Goal: Information Seeking & Learning: Learn about a topic

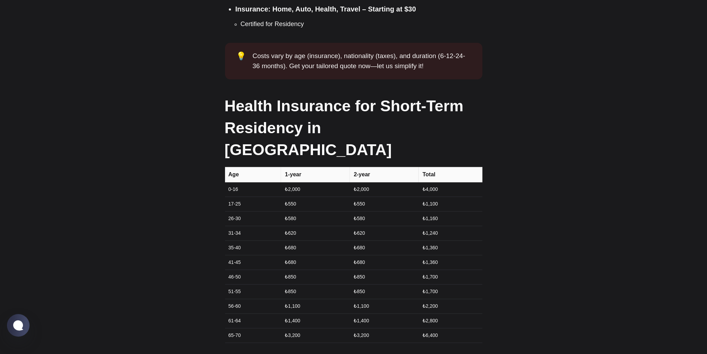
scroll to position [655, 0]
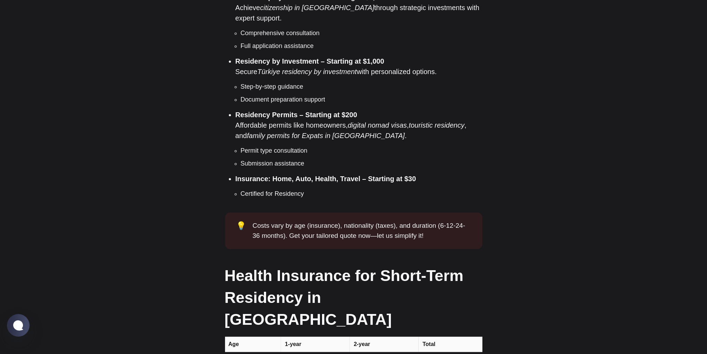
click at [292, 110] on li "Residency Permits – Starting at $200 Affordable permits like homeowners, digita…" at bounding box center [359, 139] width 247 height 59
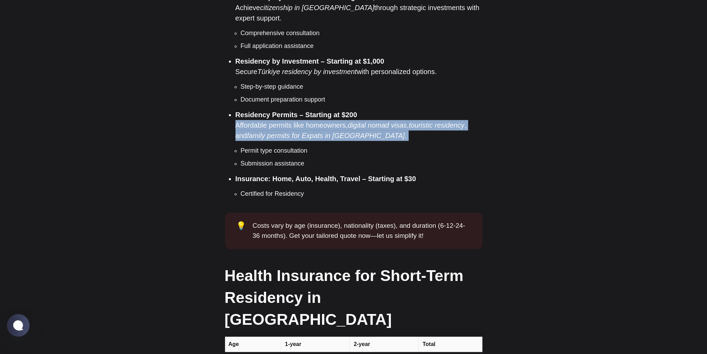
click at [292, 110] on li "Residency Permits – Starting at $200 Affordable permits like homeowners, digita…" at bounding box center [359, 139] width 247 height 59
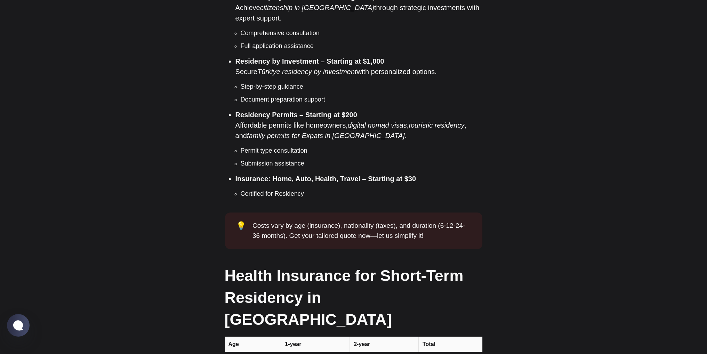
click at [302, 111] on strong "Residency Permits – Starting at $200" at bounding box center [297, 115] width 122 height 8
click at [306, 110] on li "Residency Permits – Starting at $200 Affordable permits like homeowners, digita…" at bounding box center [359, 139] width 247 height 59
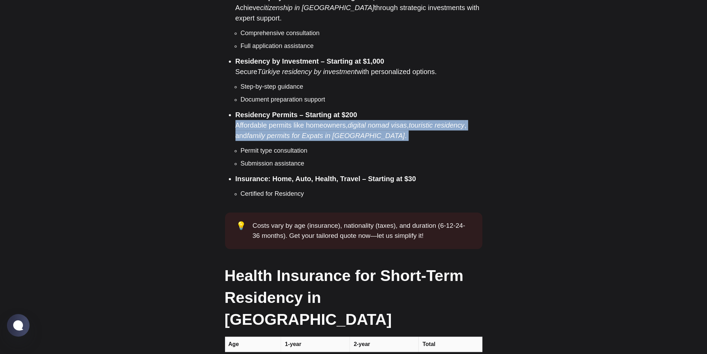
click at [306, 110] on li "Residency Permits – Starting at $200 Affordable permits like homeowners, digita…" at bounding box center [359, 139] width 247 height 59
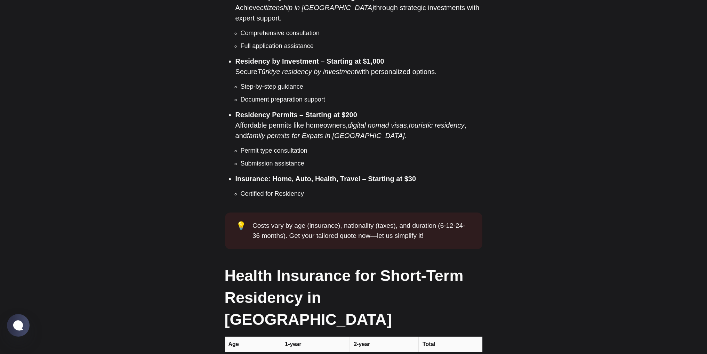
click at [312, 111] on strong "Residency Permits – Starting at $200" at bounding box center [297, 115] width 122 height 8
click at [292, 95] on li "Document preparation support" at bounding box center [362, 99] width 242 height 9
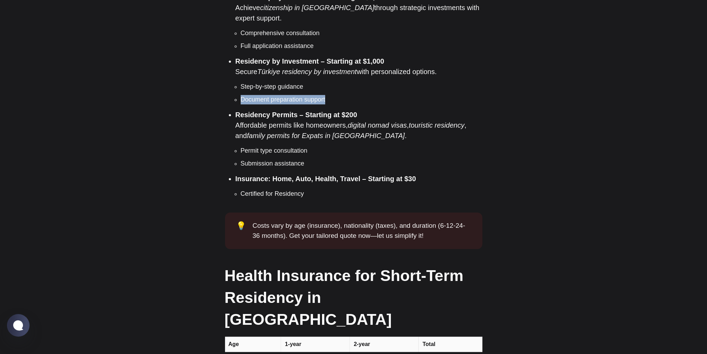
click at [292, 95] on li "Document preparation support" at bounding box center [362, 99] width 242 height 9
click at [292, 82] on ul "Step-by-step guidance Document preparation support" at bounding box center [359, 93] width 247 height 22
click at [292, 82] on li "Step-by-step guidance" at bounding box center [362, 86] width 242 height 9
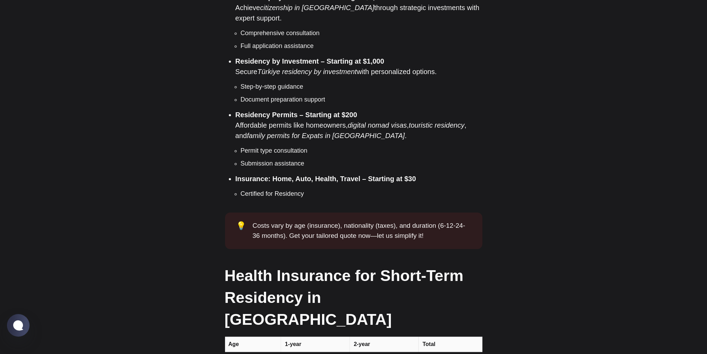
click at [292, 82] on li "Step-by-step guidance" at bounding box center [362, 86] width 242 height 9
click at [305, 68] on em "Türkiye residency by investment" at bounding box center [307, 72] width 100 height 8
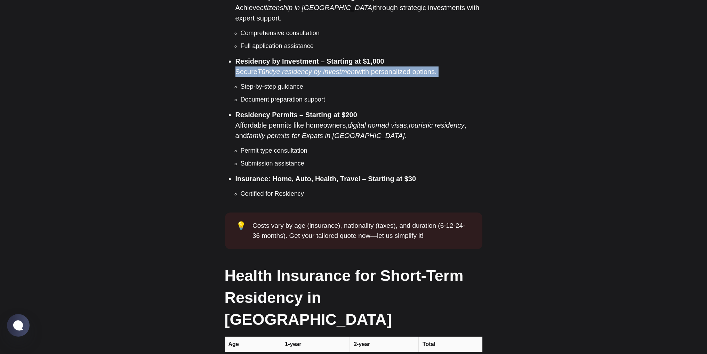
click at [305, 68] on em "Türkiye residency by investment" at bounding box center [307, 72] width 100 height 8
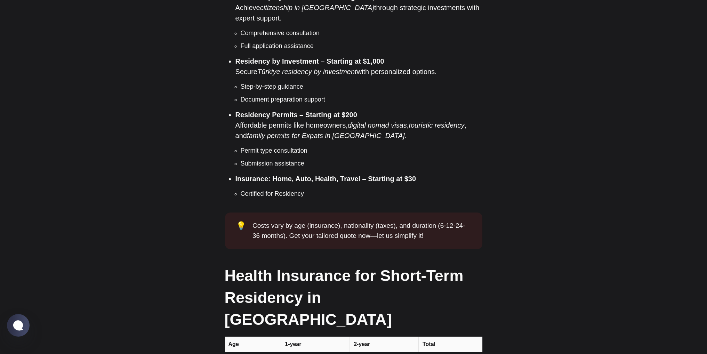
click at [321, 57] on strong "Residency by Investment – Starting at $1,000" at bounding box center [310, 61] width 149 height 8
click at [319, 68] on em "Türkiye residency by investment" at bounding box center [307, 72] width 100 height 8
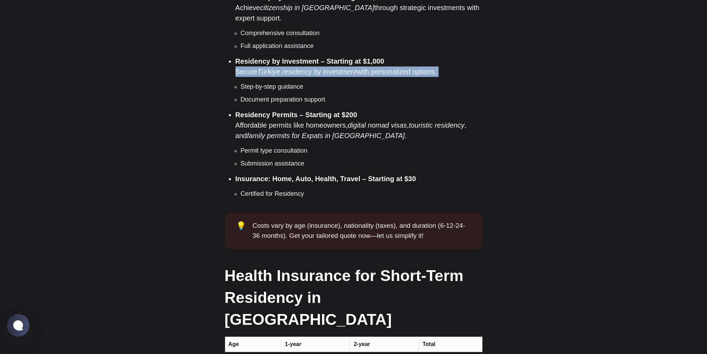
click at [319, 68] on em "Türkiye residency by investment" at bounding box center [307, 72] width 100 height 8
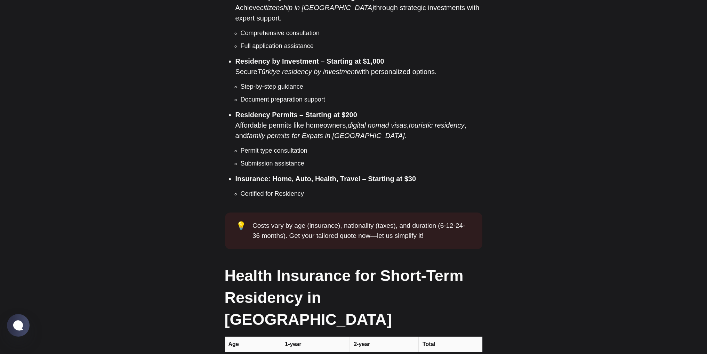
click at [325, 57] on strong "Residency by Investment – Starting at $1,000" at bounding box center [310, 61] width 149 height 8
click at [315, 68] on em "Türkiye residency by investment" at bounding box center [307, 72] width 100 height 8
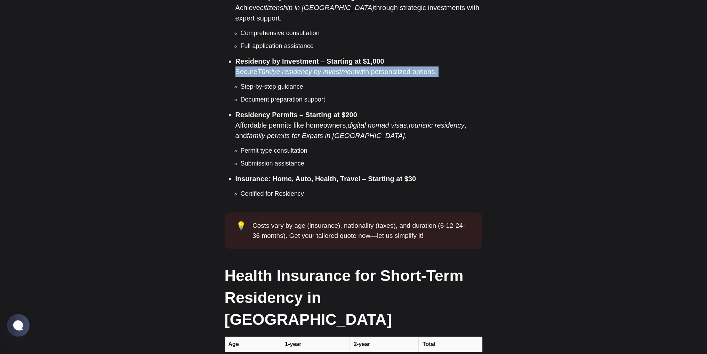
click at [315, 68] on em "Türkiye residency by investment" at bounding box center [307, 72] width 100 height 8
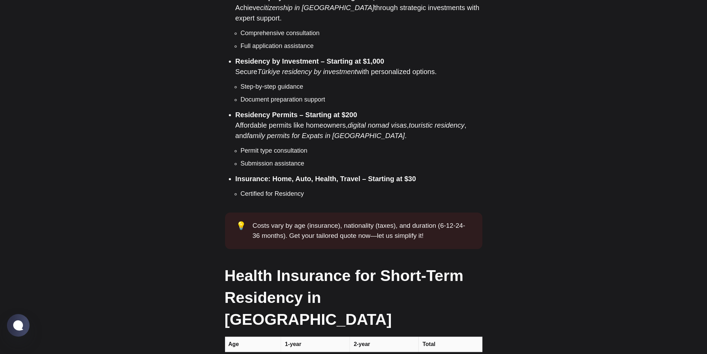
click at [287, 60] on li "Residency by Investment – Starting at $1,000 Secure Türkiye residency by invest…" at bounding box center [359, 80] width 247 height 48
click at [297, 95] on li "Document preparation support" at bounding box center [362, 99] width 242 height 9
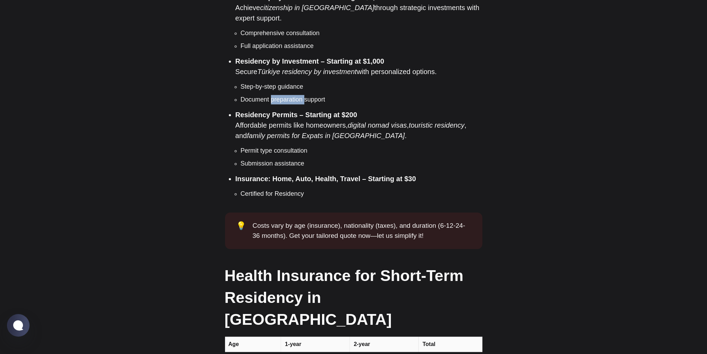
click at [295, 111] on strong "Residency Permits – Starting at $200" at bounding box center [297, 115] width 122 height 8
click at [320, 111] on strong "Residency Permits – Starting at $200" at bounding box center [297, 115] width 122 height 8
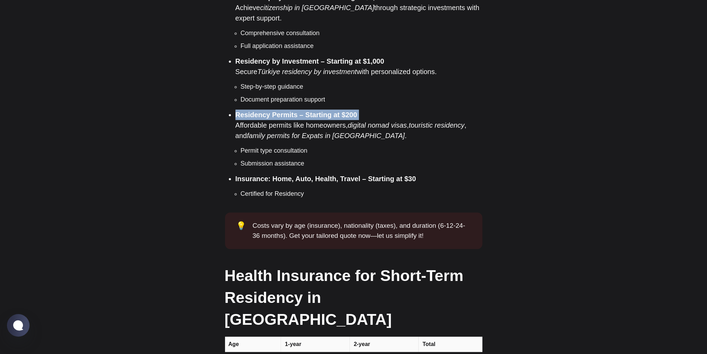
click at [337, 110] on li "Residency Permits – Starting at $200 Affordable permits like homeowners, digita…" at bounding box center [359, 139] width 247 height 59
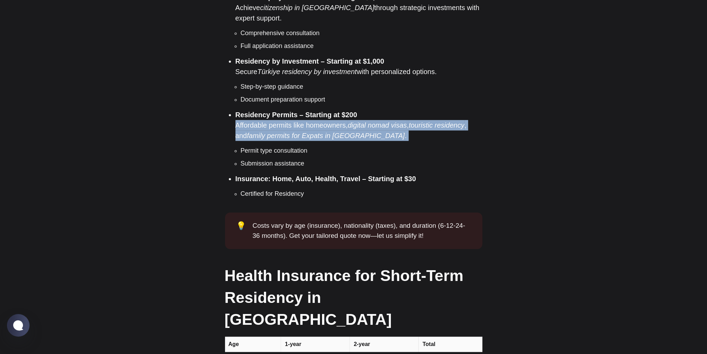
click at [337, 110] on li "Residency Permits – Starting at $200 Affordable permits like homeowners, digita…" at bounding box center [359, 139] width 247 height 59
click at [355, 121] on em "digital nomad visas" at bounding box center [377, 125] width 59 height 8
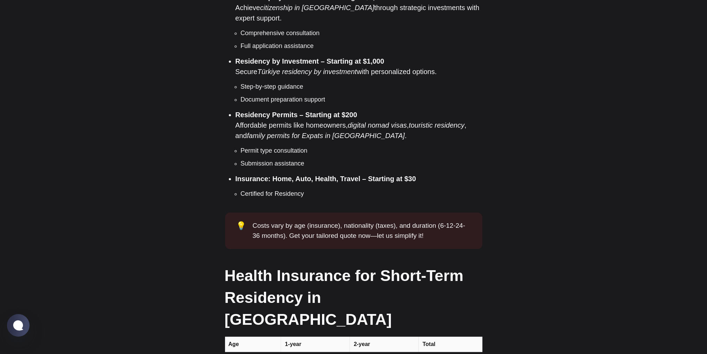
click at [331, 110] on li "Residency Permits – Starting at $200 Affordable permits like homeowners, digita…" at bounding box center [359, 139] width 247 height 59
click at [353, 121] on em "digital nomad visas" at bounding box center [377, 125] width 59 height 8
click at [377, 121] on em "digital nomad visas" at bounding box center [377, 125] width 59 height 8
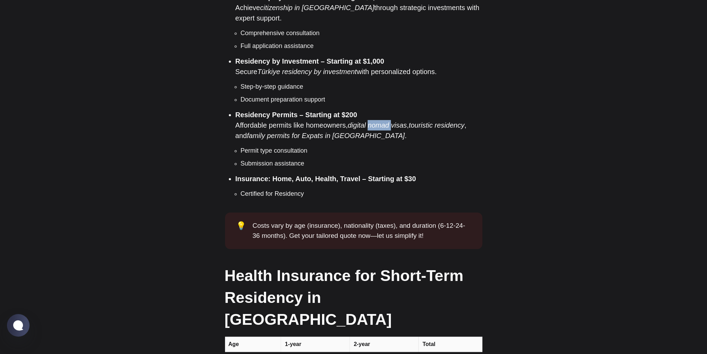
click at [377, 121] on em "digital nomad visas" at bounding box center [377, 125] width 59 height 8
click at [411, 110] on li "Residency Permits – Starting at $200 Affordable permits like homeowners, digita…" at bounding box center [359, 139] width 247 height 59
click at [422, 121] on em "touristic residency" at bounding box center [437, 125] width 56 height 8
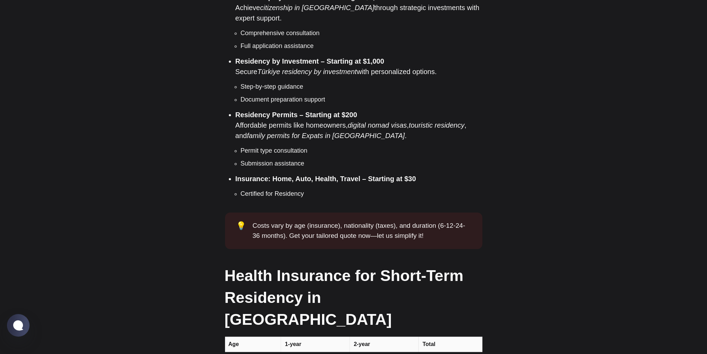
click at [451, 121] on em "touristic residency" at bounding box center [437, 125] width 56 height 8
click at [330, 132] on em "family permits for Expats in [GEOGRAPHIC_DATA]" at bounding box center [326, 136] width 158 height 8
click at [314, 132] on em "family permits for Expats in [GEOGRAPHIC_DATA]" at bounding box center [326, 136] width 158 height 8
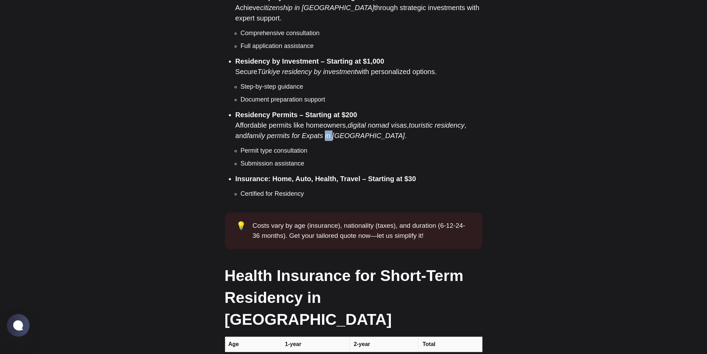
click at [314, 132] on em "family permits for Expats in [GEOGRAPHIC_DATA]" at bounding box center [326, 136] width 158 height 8
click at [295, 132] on em "family permits for Expats in [GEOGRAPHIC_DATA]" at bounding box center [326, 136] width 158 height 8
click at [286, 132] on em "family permits for Expats in [GEOGRAPHIC_DATA]" at bounding box center [326, 136] width 158 height 8
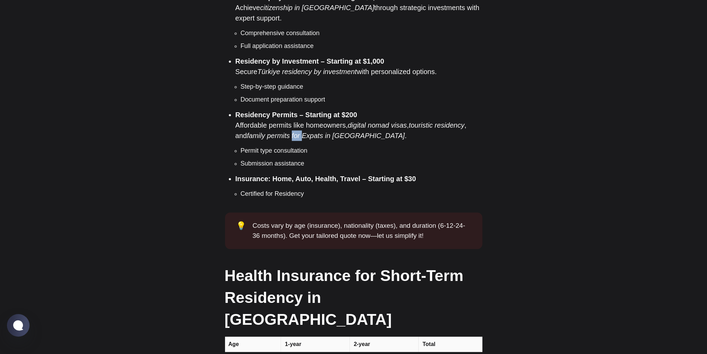
click at [271, 132] on em "family permits for Expats in [GEOGRAPHIC_DATA]" at bounding box center [326, 136] width 158 height 8
click at [247, 132] on em "family permits for Expats in [GEOGRAPHIC_DATA]" at bounding box center [326, 136] width 158 height 8
click at [243, 110] on li "Residency Permits – Starting at $200 Affordable permits like homeowners, digita…" at bounding box center [359, 139] width 247 height 59
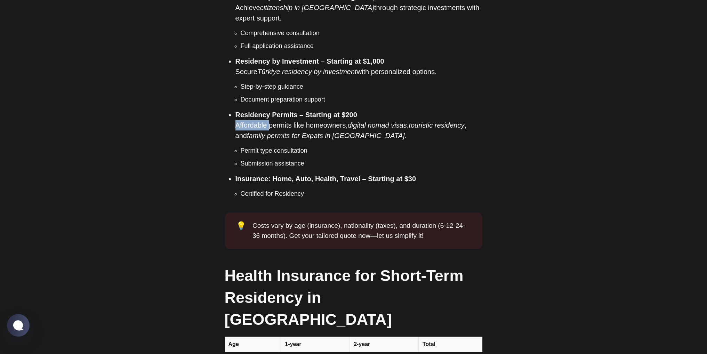
click at [243, 110] on li "Residency Permits – Starting at $200 Affordable permits like homeowners, digita…" at bounding box center [359, 139] width 247 height 59
click at [278, 110] on li "Residency Permits – Starting at $200 Affordable permits like homeowners, digita…" at bounding box center [359, 139] width 247 height 59
click at [299, 110] on li "Residency Permits – Starting at $200 Affordable permits like homeowners, digita…" at bounding box center [359, 139] width 247 height 59
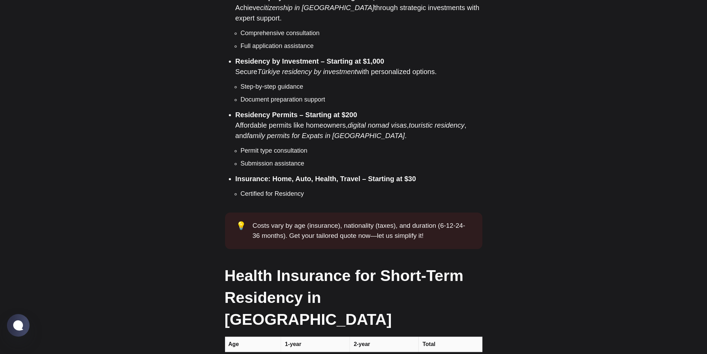
click at [325, 110] on li "Residency Permits – Starting at $200 Affordable permits like homeowners, digita…" at bounding box center [359, 139] width 247 height 59
click at [360, 121] on em "digital nomad visas" at bounding box center [377, 125] width 59 height 8
click at [379, 121] on em "digital nomad visas" at bounding box center [377, 125] width 59 height 8
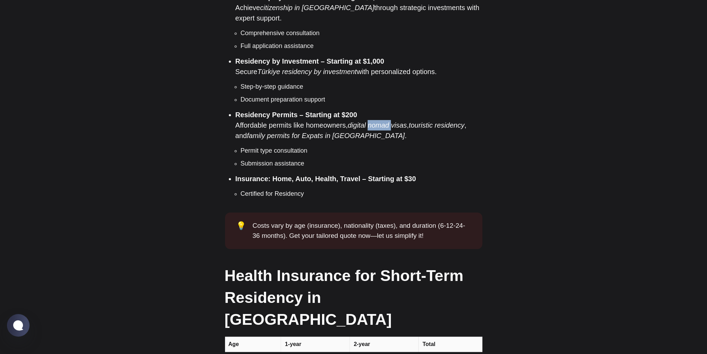
click at [379, 121] on em "digital nomad visas" at bounding box center [377, 125] width 59 height 8
click at [402, 121] on em "digital nomad visas" at bounding box center [377, 125] width 59 height 8
click at [420, 121] on em "touristic residency" at bounding box center [437, 125] width 56 height 8
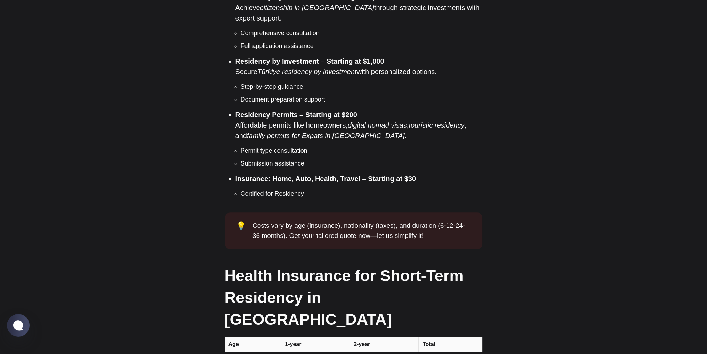
click at [452, 121] on em "touristic residency" at bounding box center [437, 125] width 56 height 8
click at [474, 110] on li "Residency Permits – Starting at $200 Affordable permits like homeowners, digita…" at bounding box center [359, 139] width 247 height 59
click at [333, 132] on em "family permits for Expats in [GEOGRAPHIC_DATA]" at bounding box center [326, 136] width 158 height 8
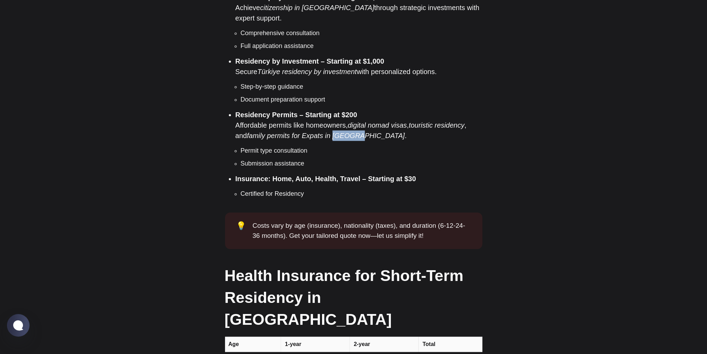
click at [333, 132] on em "family permits for Expats in [GEOGRAPHIC_DATA]" at bounding box center [326, 136] width 158 height 8
click at [315, 132] on em "family permits for Expats in [GEOGRAPHIC_DATA]" at bounding box center [326, 136] width 158 height 8
click at [300, 132] on em "family permits for Expats in [GEOGRAPHIC_DATA]" at bounding box center [326, 136] width 158 height 8
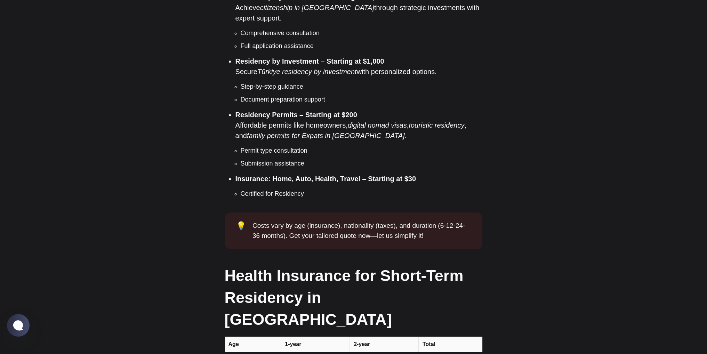
click at [285, 132] on em "family permits for Expats in [GEOGRAPHIC_DATA]" at bounding box center [326, 136] width 158 height 8
click at [265, 132] on em "family permits for Expats in [GEOGRAPHIC_DATA]" at bounding box center [326, 136] width 158 height 8
click at [247, 132] on em "family permits for Expats in [GEOGRAPHIC_DATA]" at bounding box center [326, 136] width 158 height 8
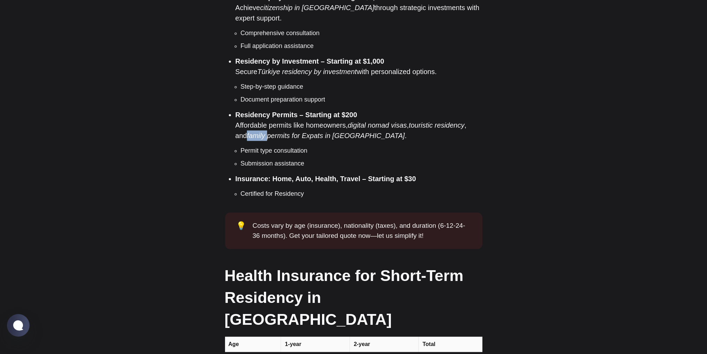
click at [247, 132] on em "family permits for Expats in [GEOGRAPHIC_DATA]" at bounding box center [326, 136] width 158 height 8
click at [251, 110] on li "Residency Permits – Starting at $200 Affordable permits like homeowners, digita…" at bounding box center [359, 139] width 247 height 59
click at [288, 110] on li "Residency Permits – Starting at $200 Affordable permits like homeowners, digita…" at bounding box center [359, 139] width 247 height 59
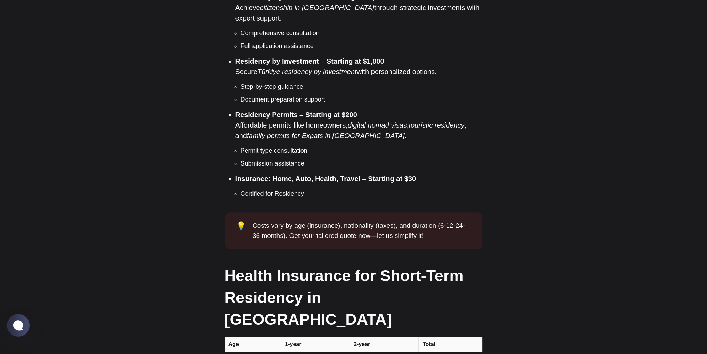
click at [301, 110] on li "Residency Permits – Starting at $200 Affordable permits like homeowners, digita…" at bounding box center [359, 139] width 247 height 59
click at [313, 110] on li "Residency Permits – Starting at $200 Affordable permits like homeowners, digita…" at bounding box center [359, 139] width 247 height 59
click at [357, 121] on em "digital nomad visas" at bounding box center [377, 125] width 59 height 8
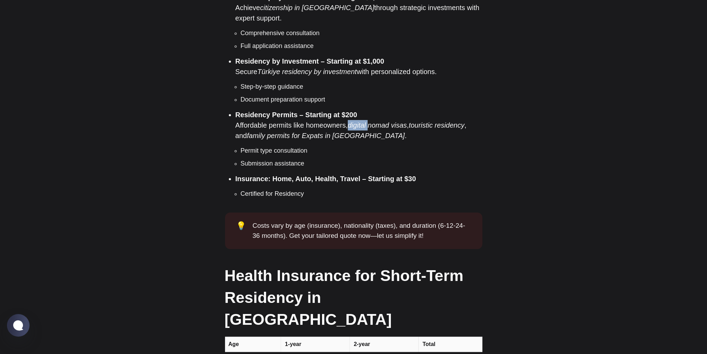
click at [357, 121] on em "digital nomad visas" at bounding box center [377, 125] width 59 height 8
click at [380, 121] on em "digital nomad visas" at bounding box center [377, 125] width 59 height 8
click at [400, 121] on em "digital nomad visas" at bounding box center [377, 125] width 59 height 8
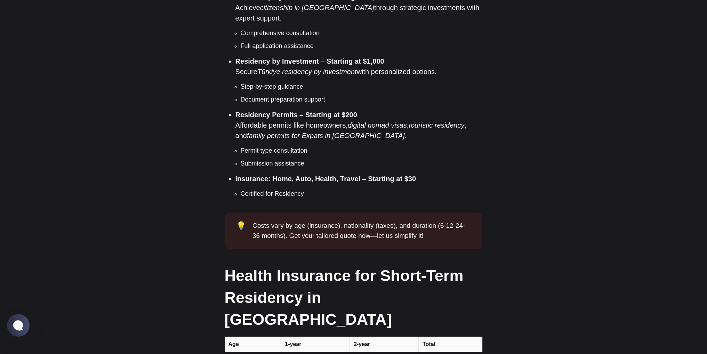
click at [423, 121] on em "touristic residency" at bounding box center [437, 125] width 56 height 8
click at [439, 121] on em "touristic residency" at bounding box center [437, 125] width 56 height 8
click at [473, 110] on li "Residency Permits – Starting at $200 Affordable permits like homeowners, digita…" at bounding box center [359, 139] width 247 height 59
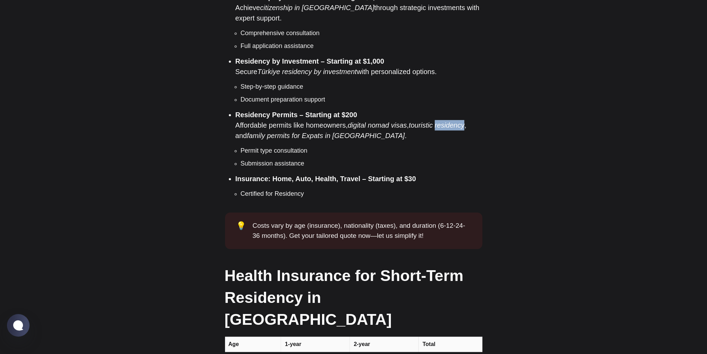
click at [473, 110] on li "Residency Permits – Starting at $200 Affordable permits like homeowners, digita…" at bounding box center [359, 139] width 247 height 59
click at [327, 132] on em "family permits for Expats in [GEOGRAPHIC_DATA]" at bounding box center [326, 136] width 158 height 8
click at [315, 132] on em "family permits for Expats in [GEOGRAPHIC_DATA]" at bounding box center [326, 136] width 158 height 8
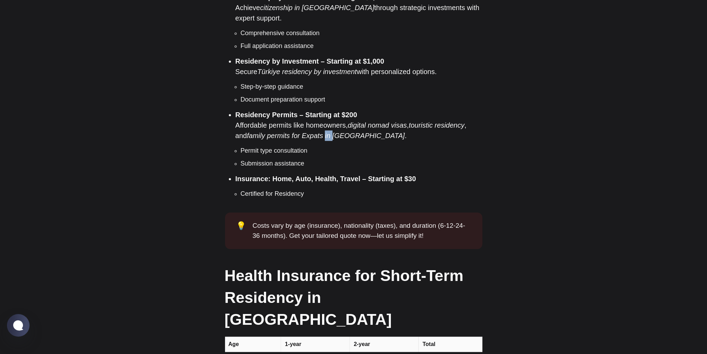
click at [295, 132] on em "family permits for Expats in [GEOGRAPHIC_DATA]" at bounding box center [326, 136] width 158 height 8
click at [282, 132] on em "family permits for Expats in [GEOGRAPHIC_DATA]" at bounding box center [326, 136] width 158 height 8
drag, startPoint x: 282, startPoint y: 114, endPoint x: 277, endPoint y: 114, distance: 5.2
click at [283, 132] on em "family permits for Expats in [GEOGRAPHIC_DATA]" at bounding box center [326, 136] width 158 height 8
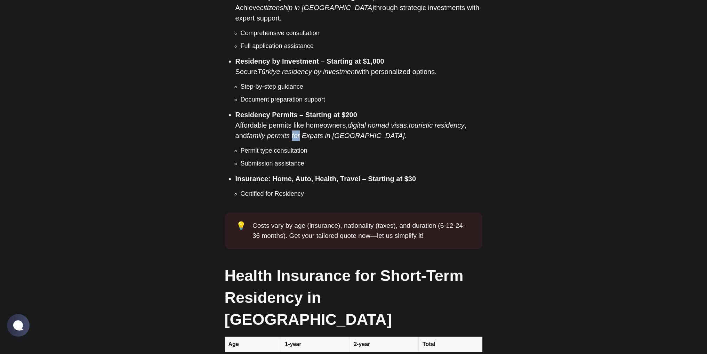
click at [272, 132] on em "family permits for Expats in [GEOGRAPHIC_DATA]" at bounding box center [326, 136] width 158 height 8
click at [249, 132] on em "family permits for Expats in [GEOGRAPHIC_DATA]" at bounding box center [326, 136] width 158 height 8
click at [277, 110] on li "Residency Permits – Starting at $200 Affordable permits like homeowners, digita…" at bounding box center [359, 139] width 247 height 59
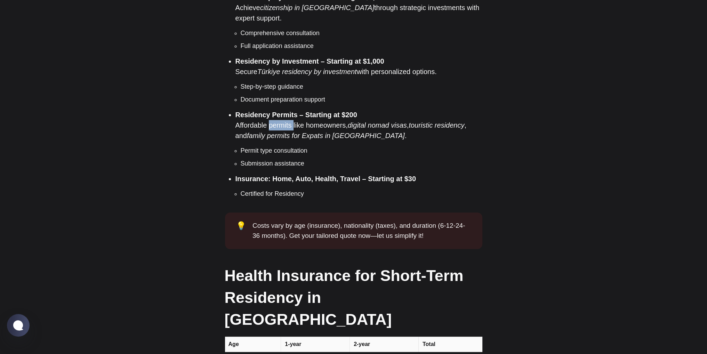
click at [277, 110] on li "Residency Permits – Starting at $200 Affordable permits like homeowners, digita…" at bounding box center [359, 139] width 247 height 59
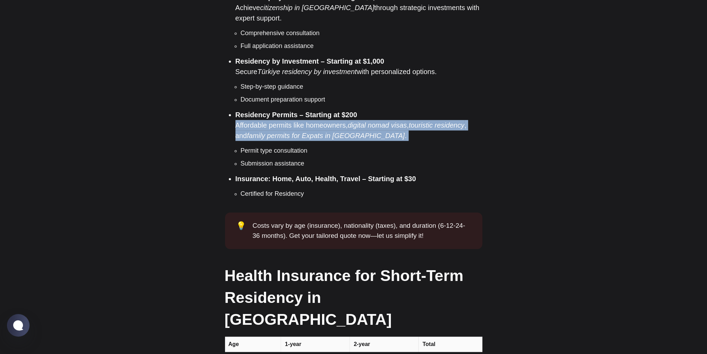
click at [277, 110] on li "Residency Permits – Starting at $200 Affordable permits like homeowners, digita…" at bounding box center [359, 139] width 247 height 59
click at [280, 110] on li "Residency Permits – Starting at $200 Affordable permits like homeowners, digita…" at bounding box center [359, 139] width 247 height 59
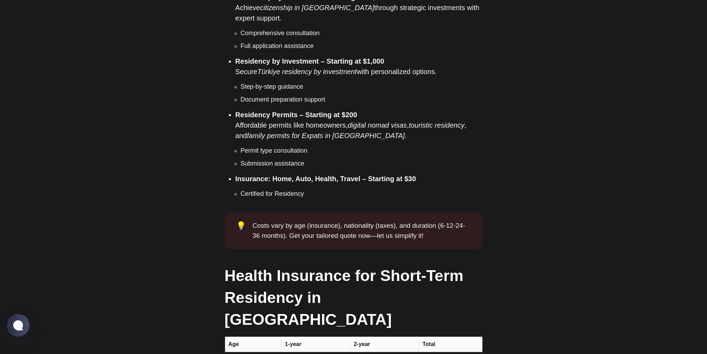
click at [282, 110] on li "Residency Permits – Starting at $200 Affordable permits like homeowners, digita…" at bounding box center [359, 139] width 247 height 59
click at [292, 110] on li "Residency Permits – Starting at $200 Affordable permits like homeowners, digita…" at bounding box center [359, 139] width 247 height 59
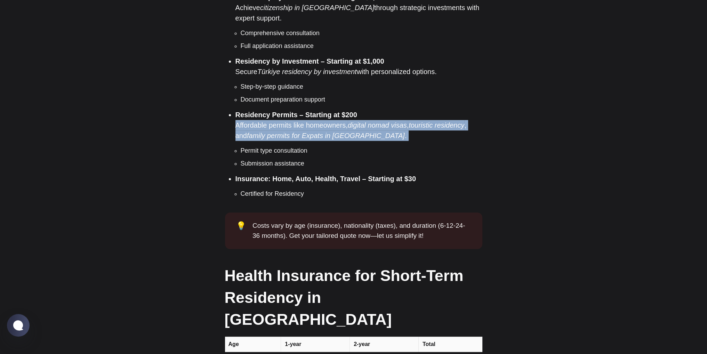
click at [292, 110] on li "Residency Permits – Starting at $200 Affordable permits like homeowners, digita…" at bounding box center [359, 139] width 247 height 59
click at [306, 110] on li "Residency Permits – Starting at $200 Affordable permits like homeowners, digita…" at bounding box center [359, 139] width 247 height 59
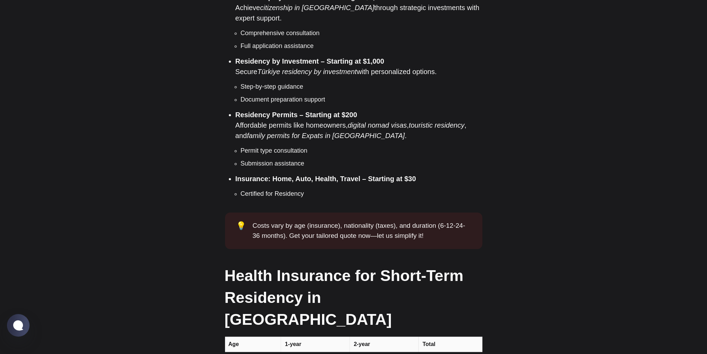
click at [306, 111] on strong "Residency Permits – Starting at $200" at bounding box center [297, 115] width 122 height 8
click at [317, 132] on em "family permits for Expats in [GEOGRAPHIC_DATA]" at bounding box center [326, 136] width 158 height 8
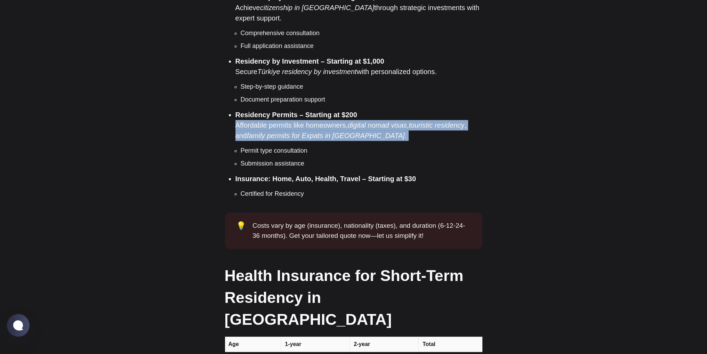
click at [317, 132] on em "family permits for Expats in [GEOGRAPHIC_DATA]" at bounding box center [326, 136] width 158 height 8
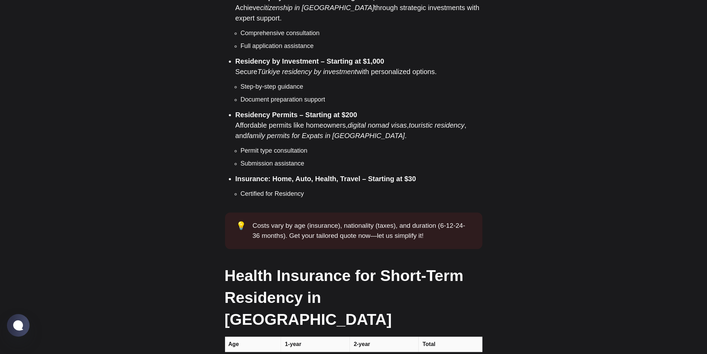
click at [323, 110] on li "Residency Permits – Starting at $200 Affordable permits like homeowners, digita…" at bounding box center [359, 139] width 247 height 59
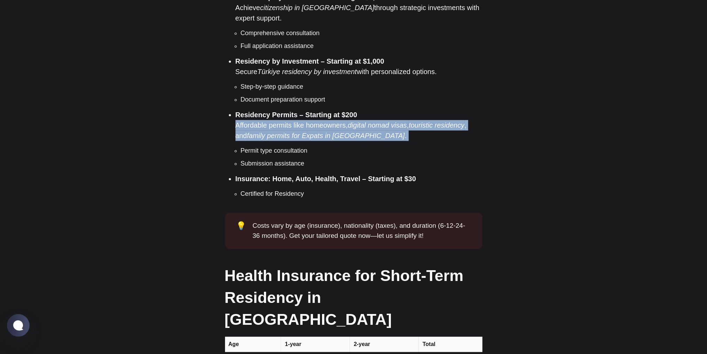
click at [323, 110] on li "Residency Permits – Starting at $200 Affordable permits like homeowners, digita…" at bounding box center [359, 139] width 247 height 59
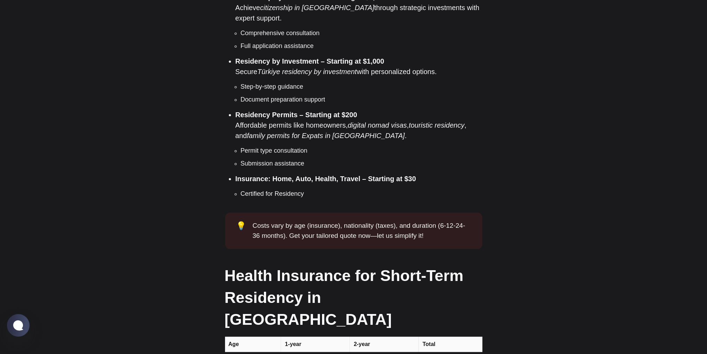
click at [326, 111] on strong "Residency Permits – Starting at $200" at bounding box center [297, 115] width 122 height 8
click at [327, 110] on li "Residency Permits – Starting at $200 Affordable permits like homeowners, digita…" at bounding box center [359, 139] width 247 height 59
click at [326, 111] on strong "Residency Permits – Starting at $200" at bounding box center [297, 115] width 122 height 8
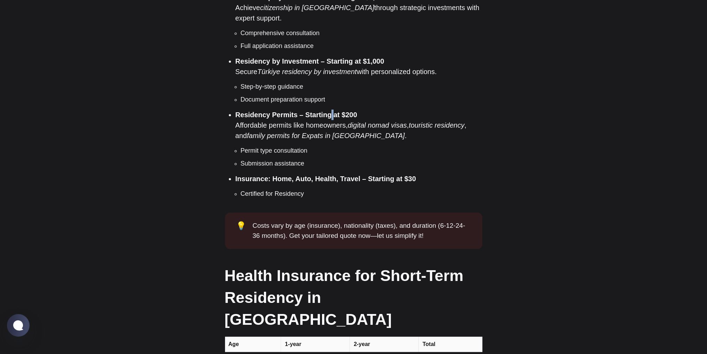
click at [326, 111] on strong "Residency Permits – Starting at $200" at bounding box center [297, 115] width 122 height 8
click at [320, 110] on li "Residency Permits – Starting at $200 Affordable permits like homeowners, digita…" at bounding box center [359, 139] width 247 height 59
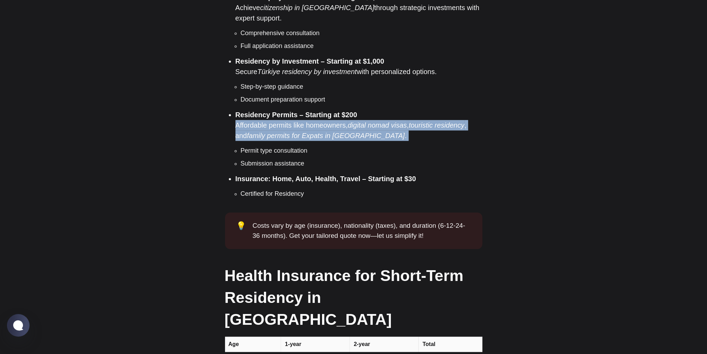
click at [320, 110] on li "Residency Permits – Starting at $200 Affordable permits like homeowners, digita…" at bounding box center [359, 139] width 247 height 59
click at [321, 110] on li "Residency Permits – Starting at $200 Affordable permits like homeowners, digita…" at bounding box center [359, 139] width 247 height 59
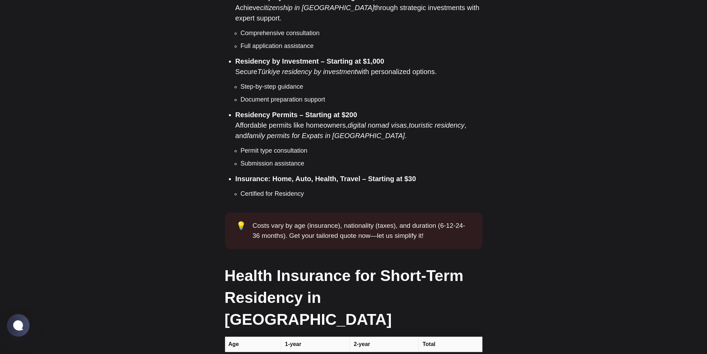
click at [266, 110] on li "Residency Permits – Starting at $200 Affordable permits like homeowners, digita…" at bounding box center [359, 139] width 247 height 59
click at [255, 110] on li "Residency Permits – Starting at $200 Affordable permits like homeowners, digita…" at bounding box center [359, 139] width 247 height 59
click at [287, 110] on li "Residency Permits – Starting at $200 Affordable permits like homeowners, digita…" at bounding box center [359, 139] width 247 height 59
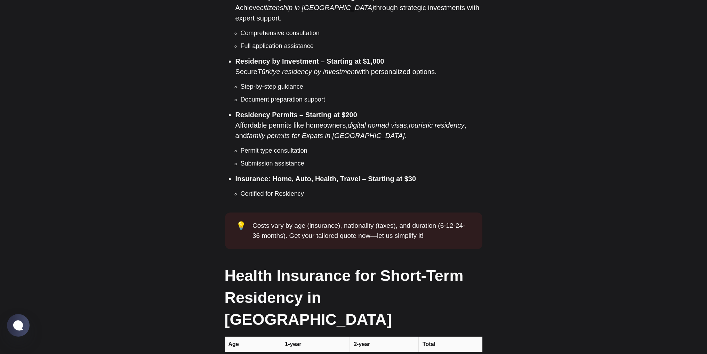
click at [300, 110] on li "Residency Permits – Starting at $200 Affordable permits like homeowners, digita…" at bounding box center [359, 139] width 247 height 59
click at [318, 110] on li "Residency Permits – Starting at $200 Affordable permits like homeowners, digita…" at bounding box center [359, 139] width 247 height 59
click at [364, 121] on em "digital nomad visas" at bounding box center [377, 125] width 59 height 8
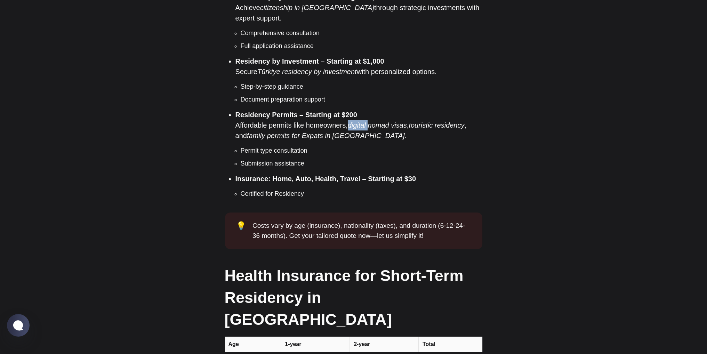
click at [364, 121] on em "digital nomad visas" at bounding box center [377, 125] width 59 height 8
click at [381, 121] on em "digital nomad visas" at bounding box center [377, 125] width 59 height 8
click at [396, 121] on em "digital nomad visas" at bounding box center [377, 125] width 59 height 8
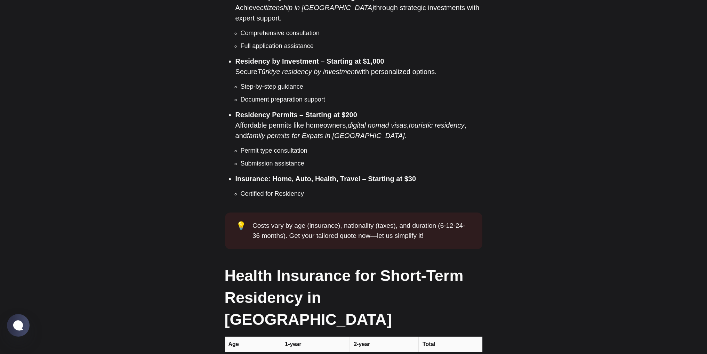
click at [429, 121] on em "touristic residency" at bounding box center [437, 125] width 56 height 8
click at [447, 121] on em "touristic residency" at bounding box center [437, 125] width 56 height 8
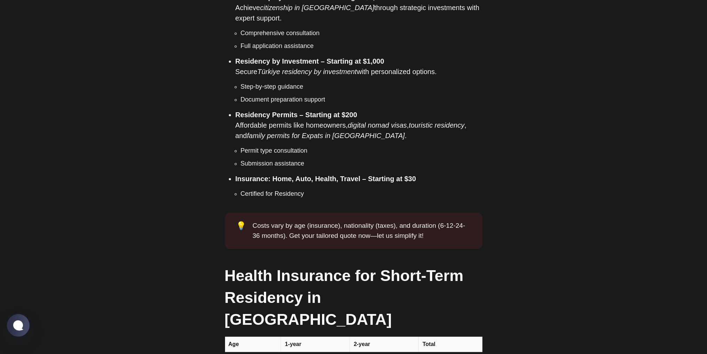
click at [333, 132] on em "family permits for Expats in [GEOGRAPHIC_DATA]" at bounding box center [326, 136] width 158 height 8
click at [312, 132] on em "family permits for Expats in [GEOGRAPHIC_DATA]" at bounding box center [326, 136] width 158 height 8
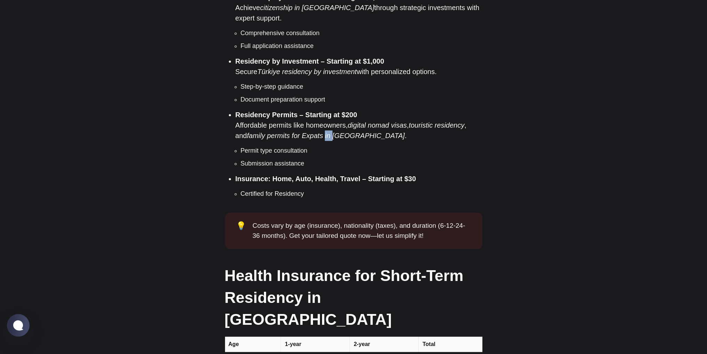
click at [308, 132] on em "family permits for Expats in [GEOGRAPHIC_DATA]" at bounding box center [326, 136] width 158 height 8
click at [352, 175] on strong "Insurance: Home, Auto, Health, Travel – Starting at $30" at bounding box center [326, 179] width 181 height 8
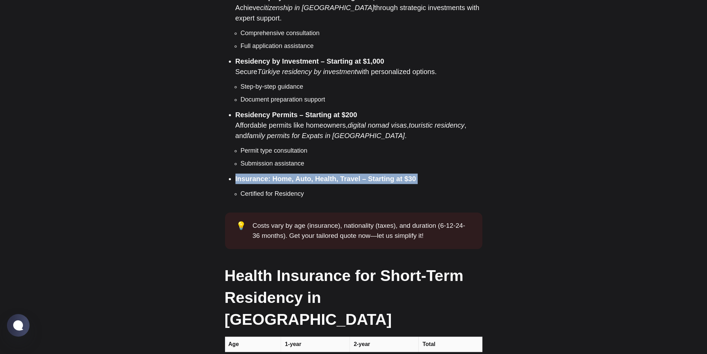
click at [352, 175] on strong "Insurance: Home, Auto, Health, Travel – Starting at $30" at bounding box center [326, 179] width 181 height 8
click at [356, 175] on strong "Insurance: Home, Auto, Health, Travel – Starting at $30" at bounding box center [326, 179] width 181 height 8
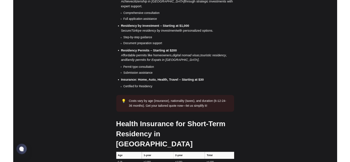
scroll to position [653, 0]
